Goal: Task Accomplishment & Management: Use online tool/utility

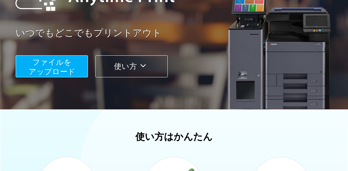
scroll to position [99, 0]
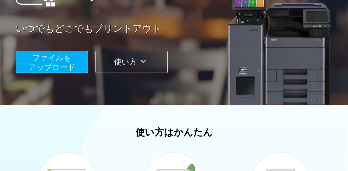
click at [66, 62] on button "ファイルを ​​アップロード" at bounding box center [52, 62] width 72 height 22
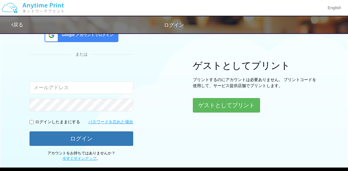
scroll to position [88, 0]
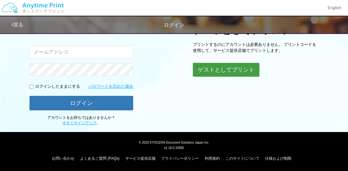
click at [210, 72] on button "ゲストとしてプリント" at bounding box center [226, 70] width 67 height 14
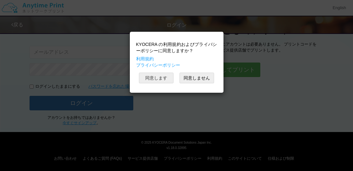
click at [154, 79] on button "同意します" at bounding box center [156, 78] width 35 height 11
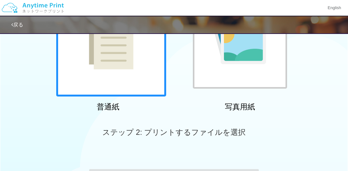
click at [143, 78] on div at bounding box center [111, 41] width 110 height 110
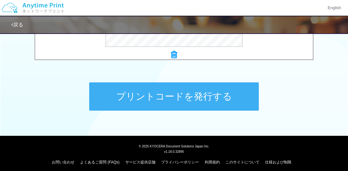
scroll to position [307, 0]
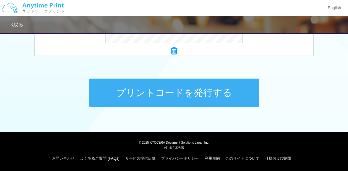
click at [152, 95] on button "プリントコードを発行する" at bounding box center [174, 93] width 170 height 28
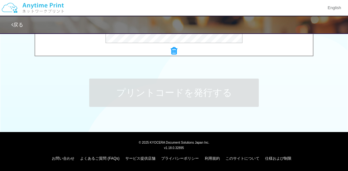
scroll to position [0, 0]
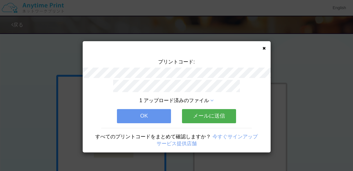
click at [152, 95] on div "1 アップロード済みのファイル" at bounding box center [177, 92] width 132 height 25
click at [264, 46] on icon at bounding box center [263, 48] width 3 height 4
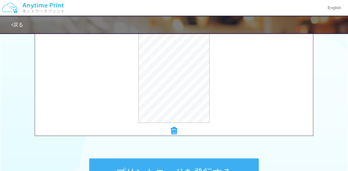
scroll to position [243, 0]
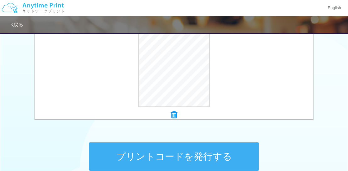
click at [120, 154] on button "プリントコードを発行する" at bounding box center [174, 156] width 170 height 28
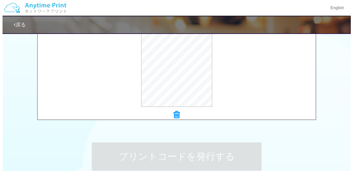
scroll to position [0, 0]
